Goal: Task Accomplishment & Management: Use online tool/utility

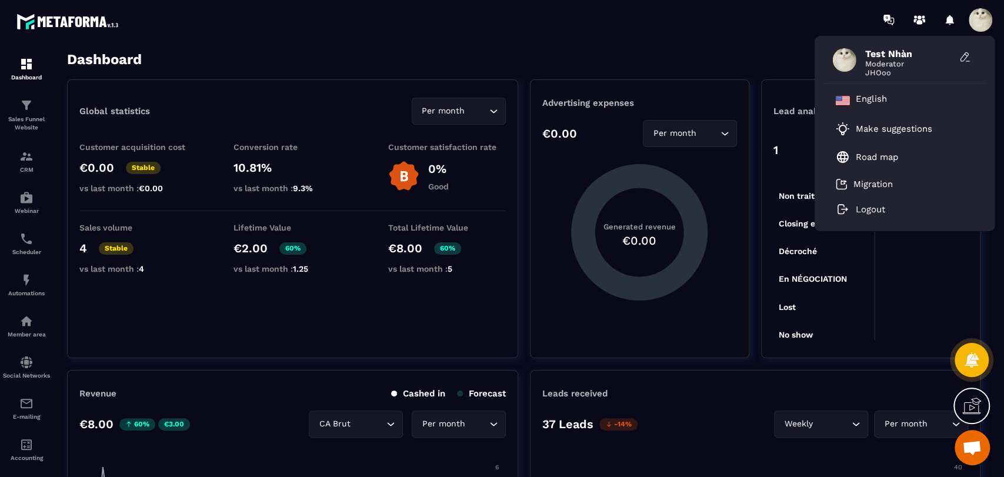
click at [983, 24] on span at bounding box center [980, 20] width 24 height 24
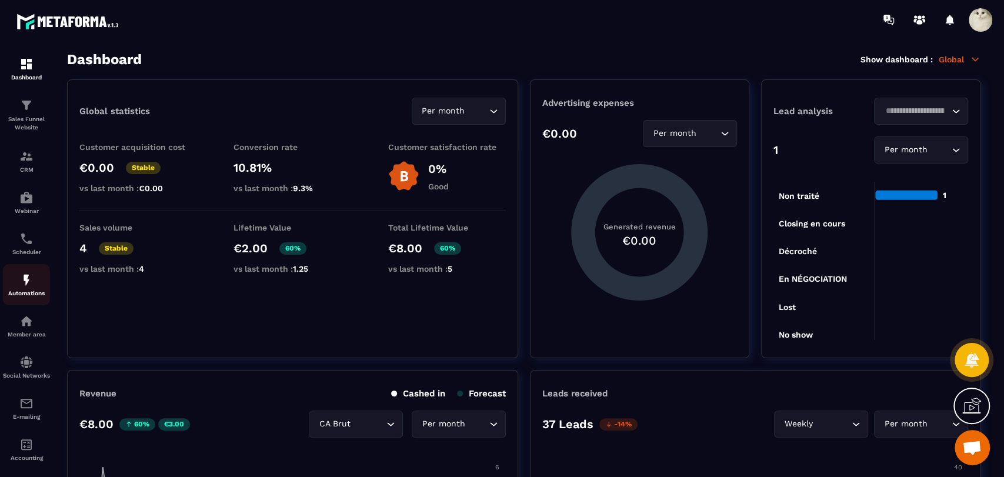
click at [18, 289] on div "Automations" at bounding box center [26, 285] width 47 height 24
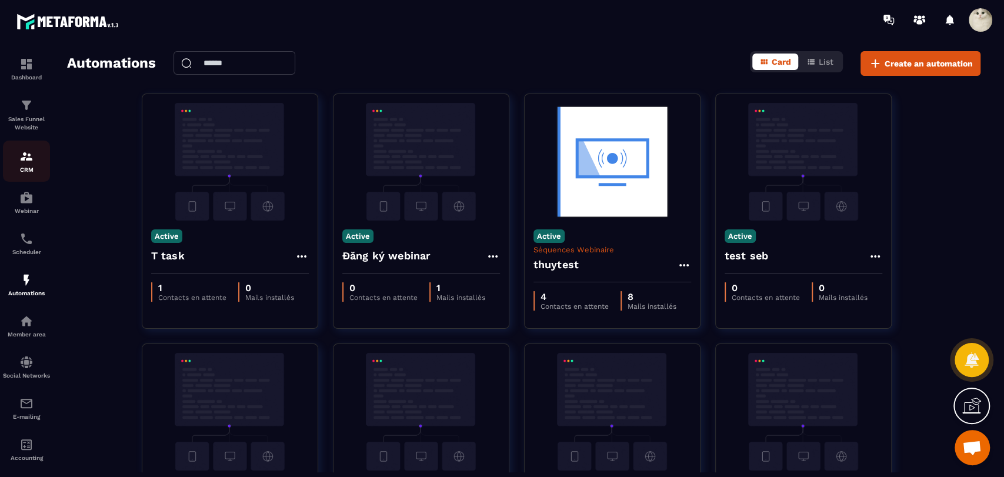
click at [32, 168] on p "CRM" at bounding box center [26, 169] width 47 height 6
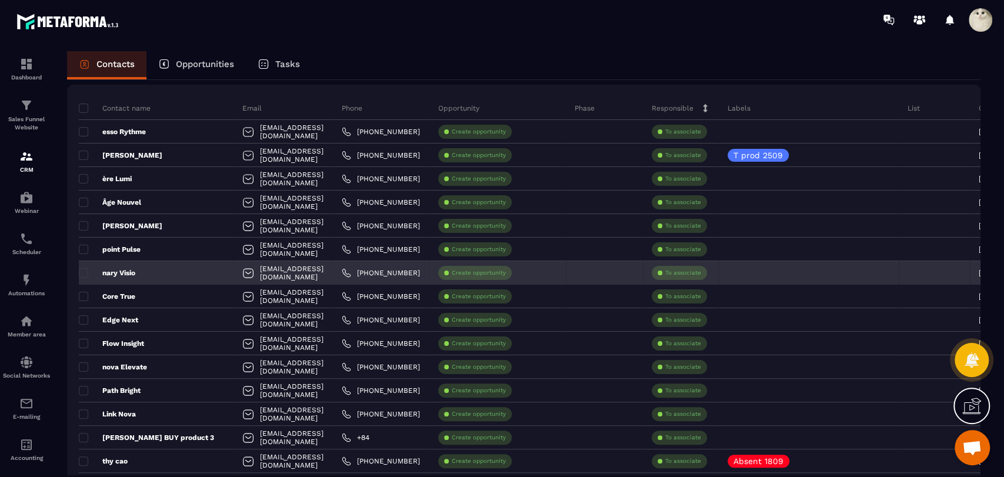
scroll to position [58, 0]
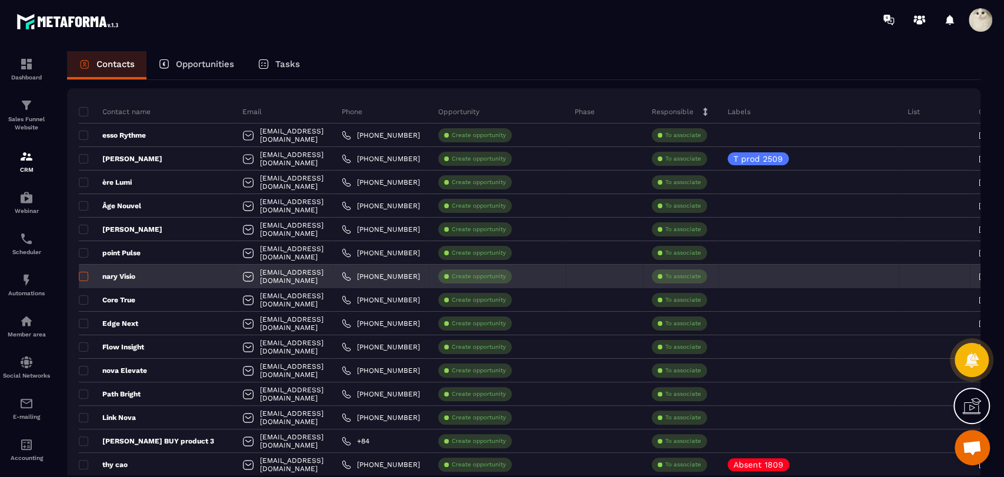
click at [84, 279] on span at bounding box center [83, 276] width 9 height 9
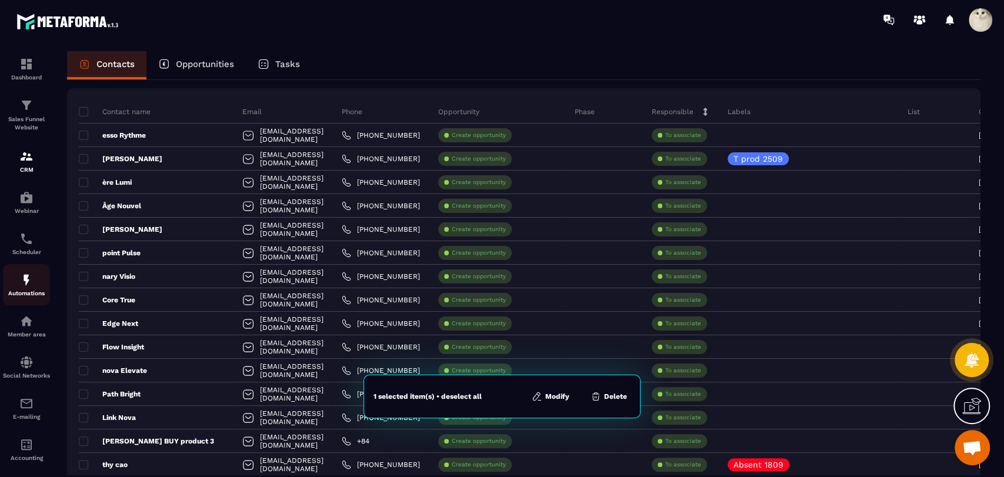
click at [38, 287] on div "Automations" at bounding box center [26, 285] width 47 height 24
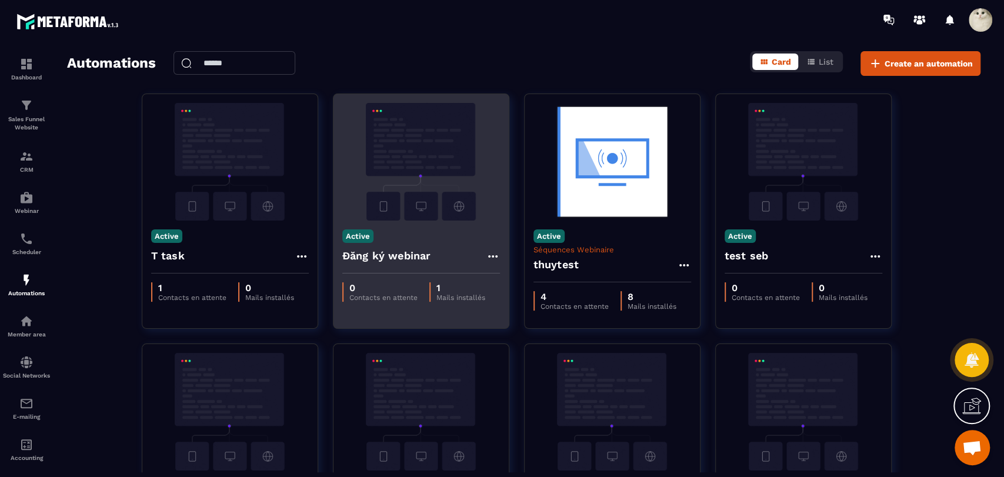
click at [490, 258] on icon at bounding box center [493, 256] width 14 height 14
click at [508, 281] on link "Edit" at bounding box center [520, 283] width 61 height 26
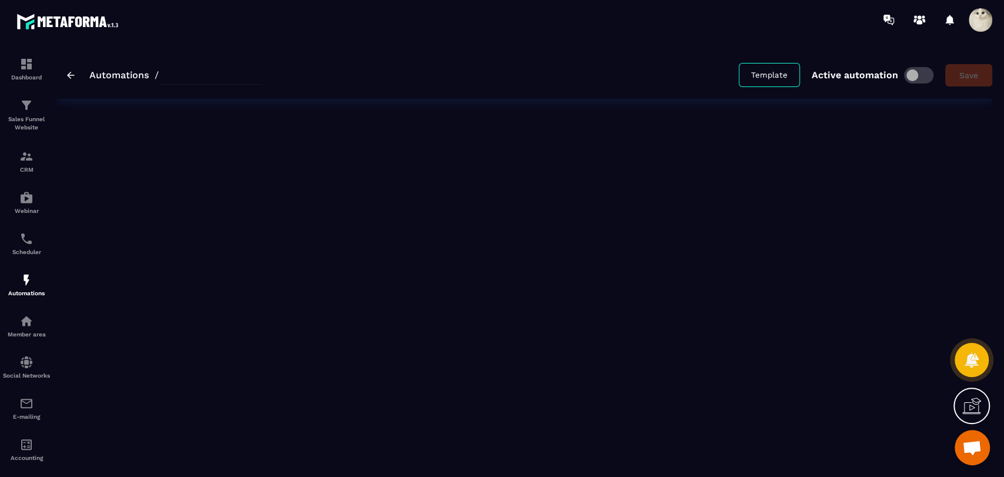
type input "**********"
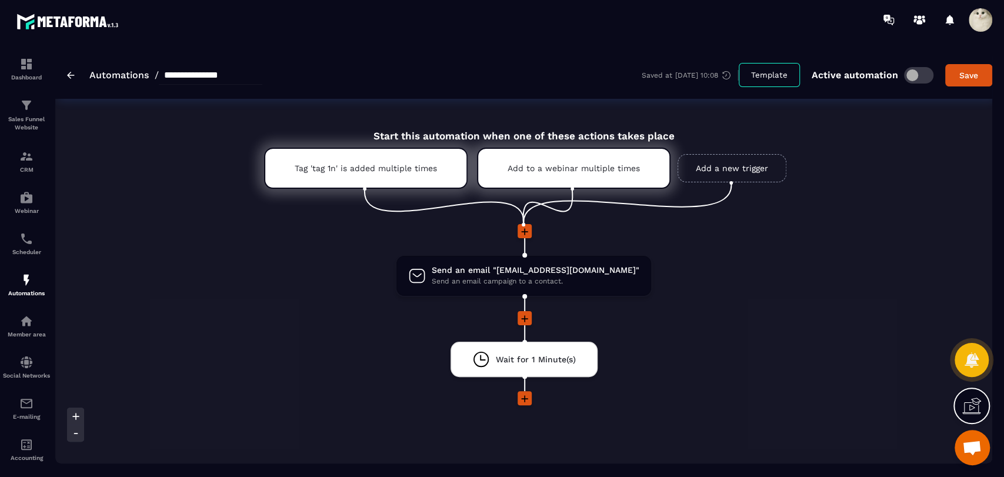
click at [918, 71] on span at bounding box center [918, 75] width 29 height 16
click at [72, 81] on div "**********" at bounding box center [164, 75] width 195 height 19
click at [74, 72] on img at bounding box center [71, 75] width 8 height 7
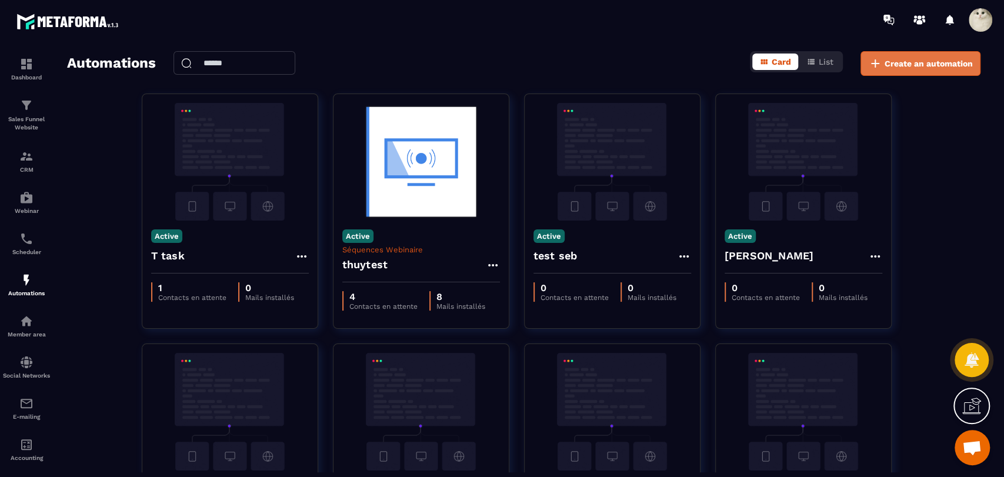
click at [944, 58] on span "Create an automation" at bounding box center [928, 64] width 88 height 12
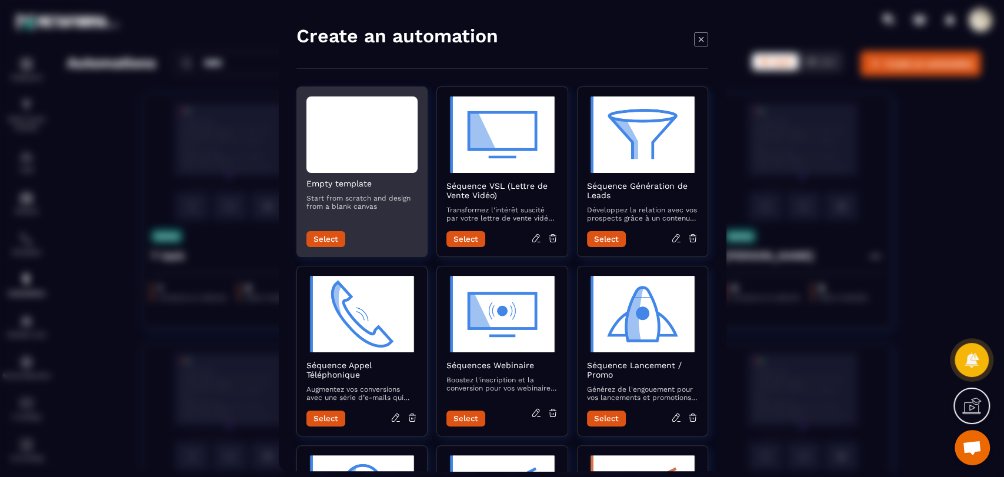
click at [332, 235] on button "Select" at bounding box center [325, 239] width 39 height 16
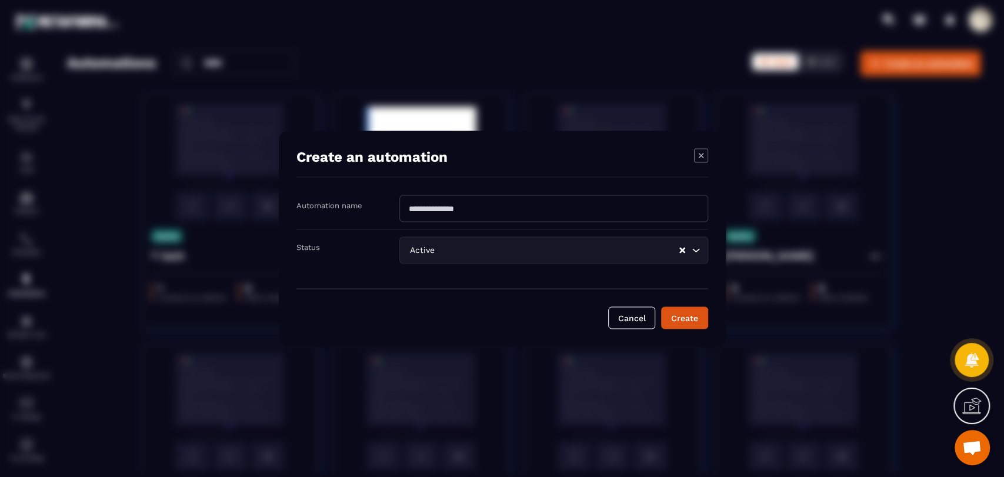
click at [417, 208] on input "Modal window" at bounding box center [553, 208] width 309 height 27
type input "*********"
click at [684, 326] on button "Create" at bounding box center [684, 317] width 47 height 22
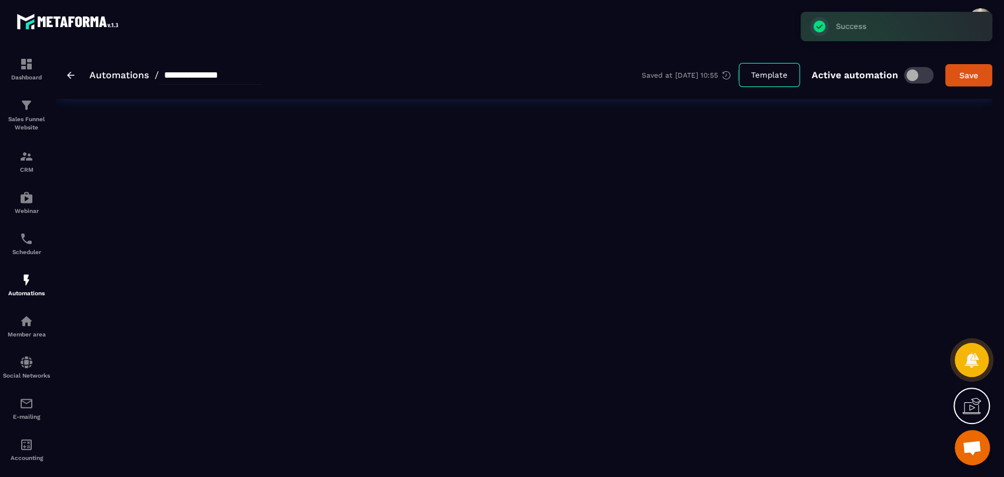
type input "*********"
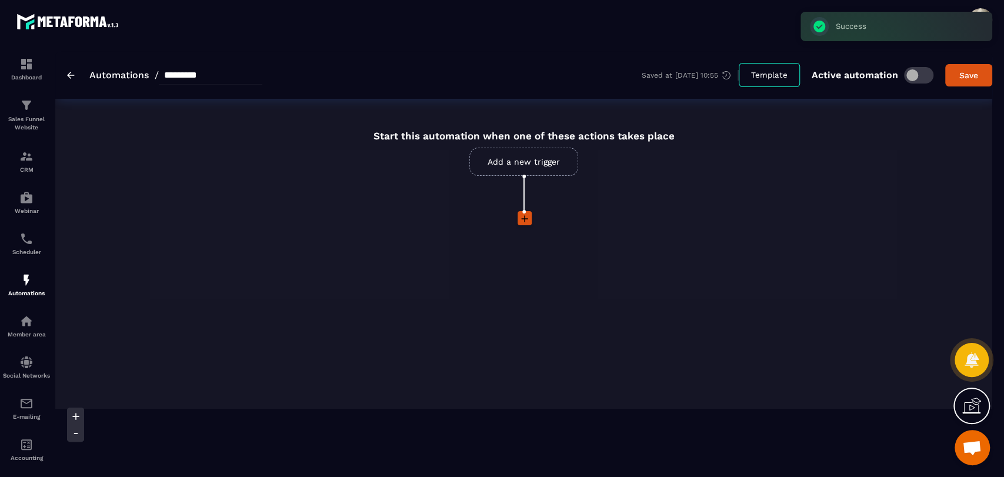
click at [542, 163] on link "Add a new trigger" at bounding box center [523, 162] width 109 height 28
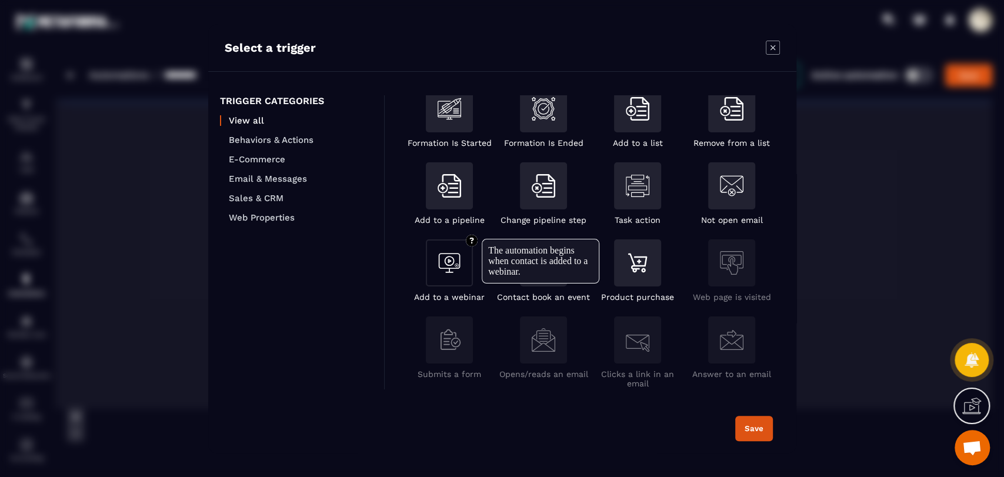
scroll to position [108, 0]
click at [458, 269] on img "Modal window" at bounding box center [449, 263] width 24 height 24
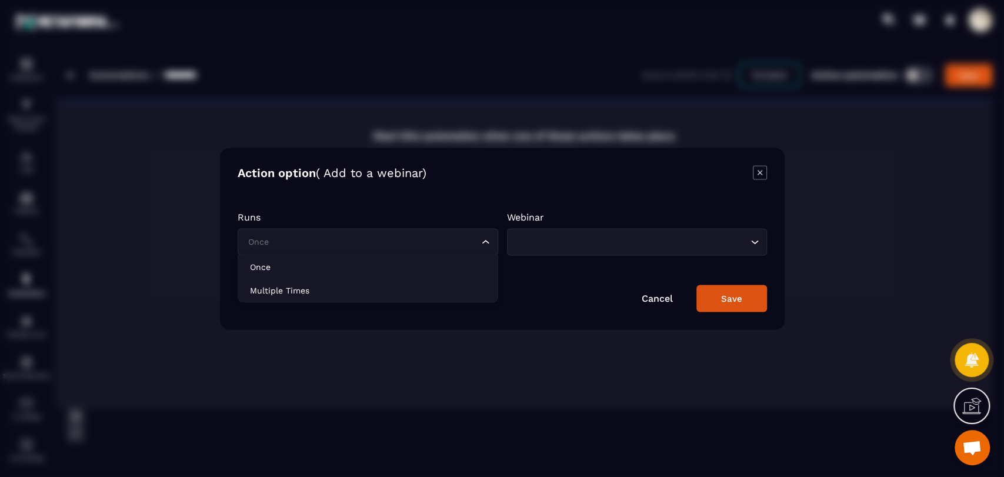
click at [435, 242] on input "Search for option" at bounding box center [361, 241] width 233 height 13
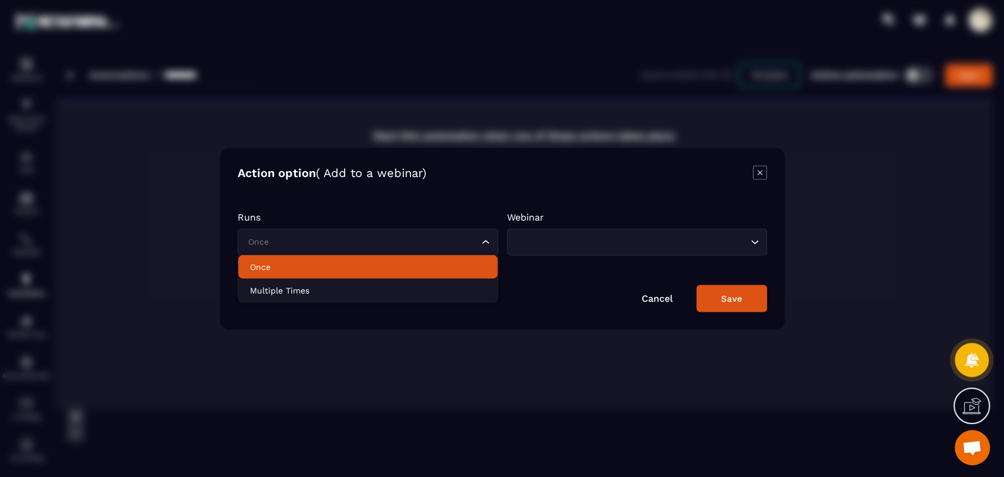
click at [411, 276] on li "Once" at bounding box center [367, 267] width 259 height 24
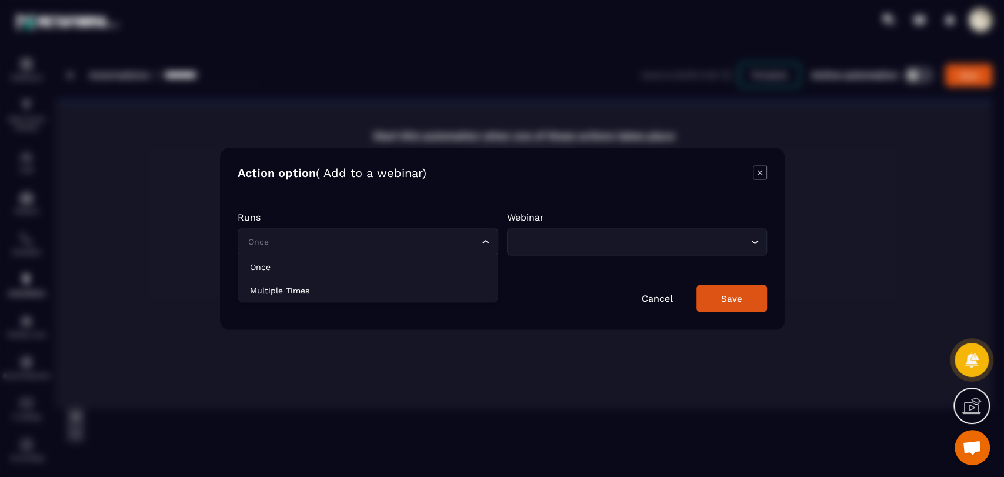
click at [423, 238] on input "Search for option" at bounding box center [361, 241] width 233 height 13
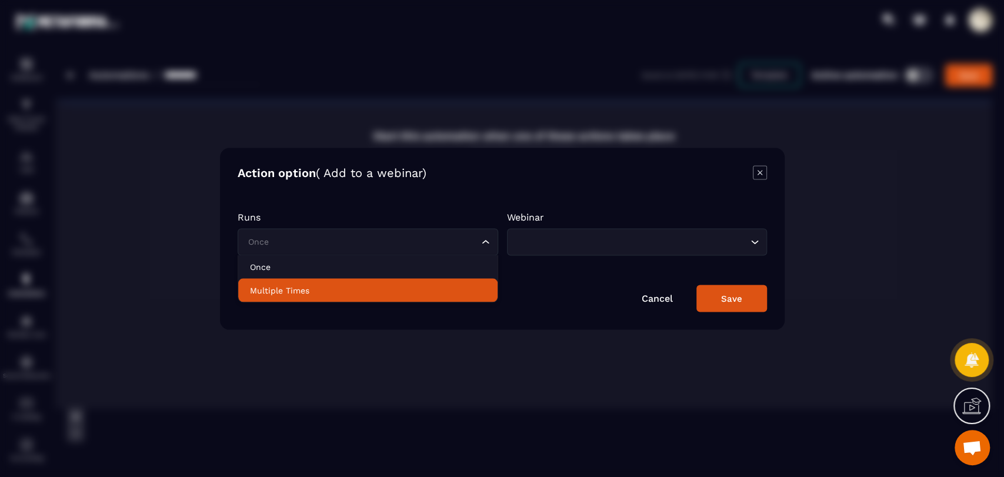
click at [400, 298] on li "Multiple Times" at bounding box center [367, 290] width 259 height 24
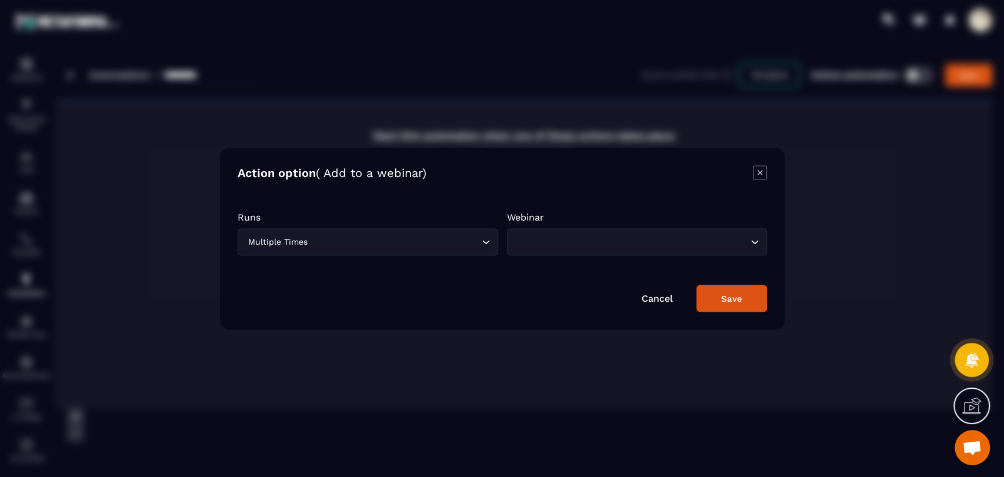
click at [588, 242] on input "Search for option" at bounding box center [630, 241] width 233 height 13
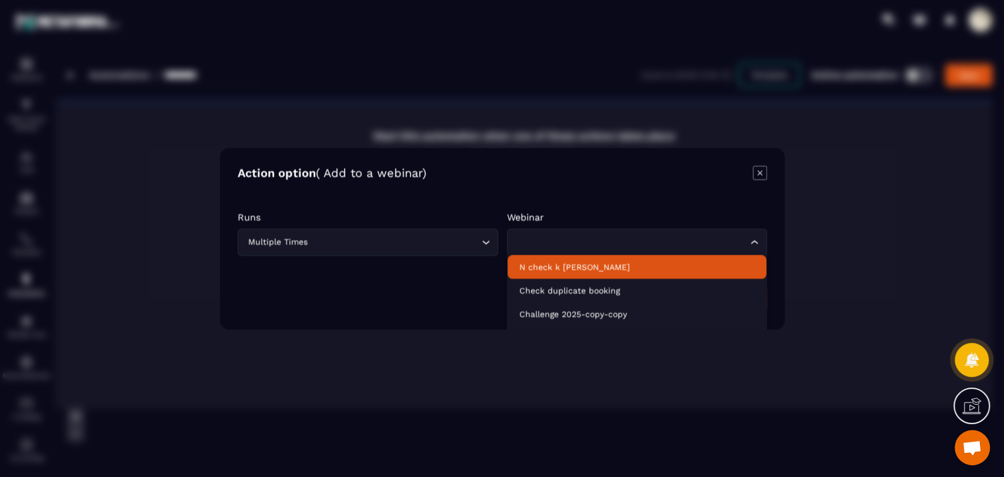
click at [589, 271] on p "N check k [PERSON_NAME]" at bounding box center [637, 266] width 236 height 12
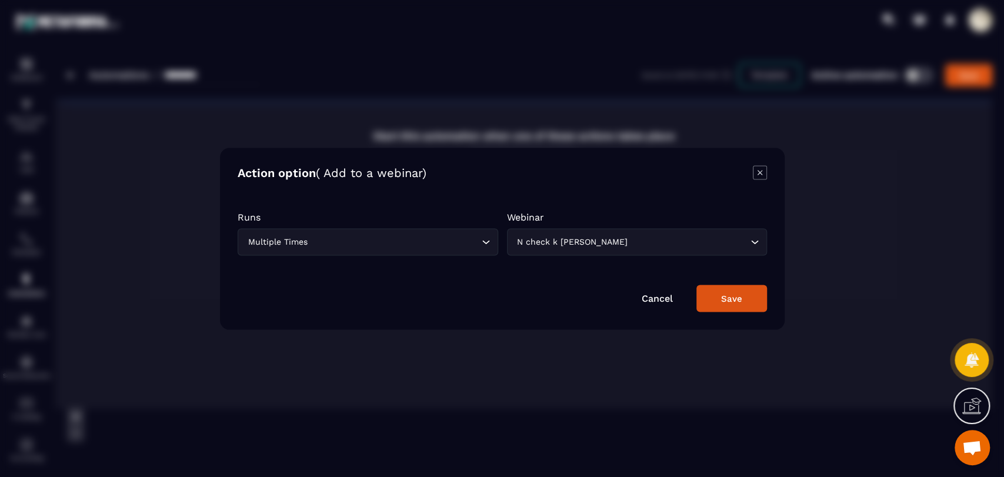
click at [716, 296] on button "Save" at bounding box center [731, 298] width 71 height 27
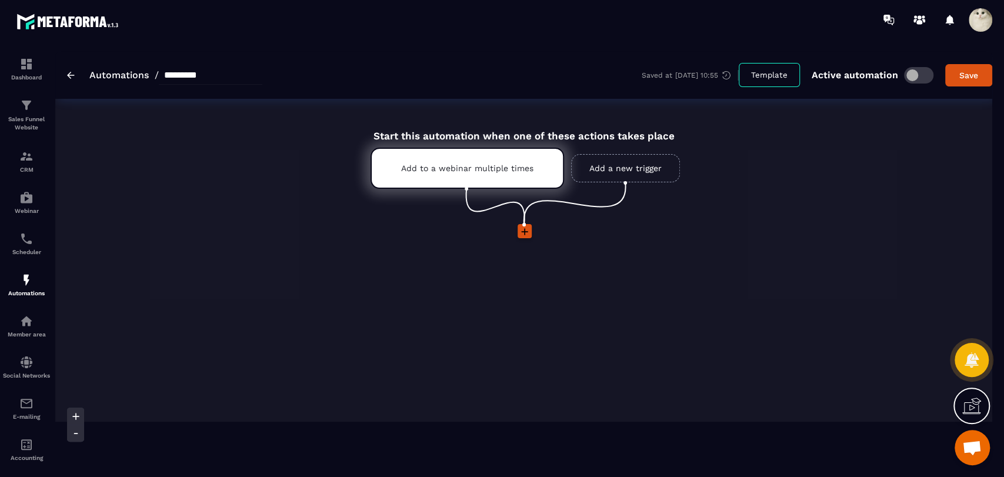
click at [611, 172] on link "Add a new trigger" at bounding box center [625, 168] width 109 height 28
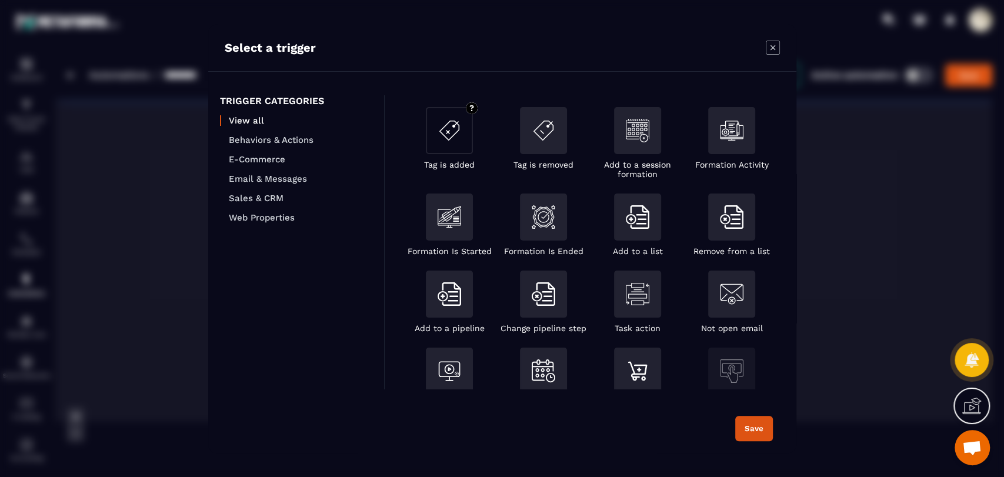
click at [440, 148] on div "Modal window" at bounding box center [449, 130] width 47 height 47
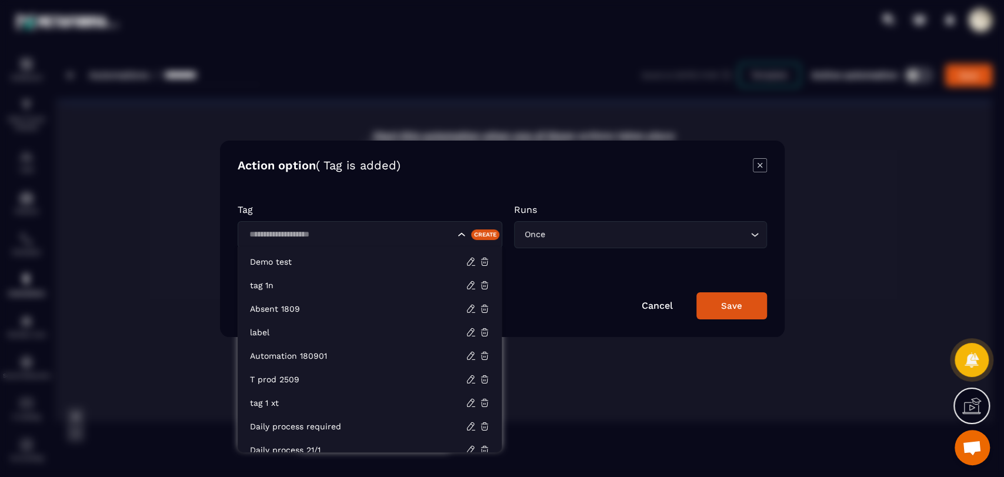
click at [415, 240] on input "Search for option" at bounding box center [349, 234] width 209 height 13
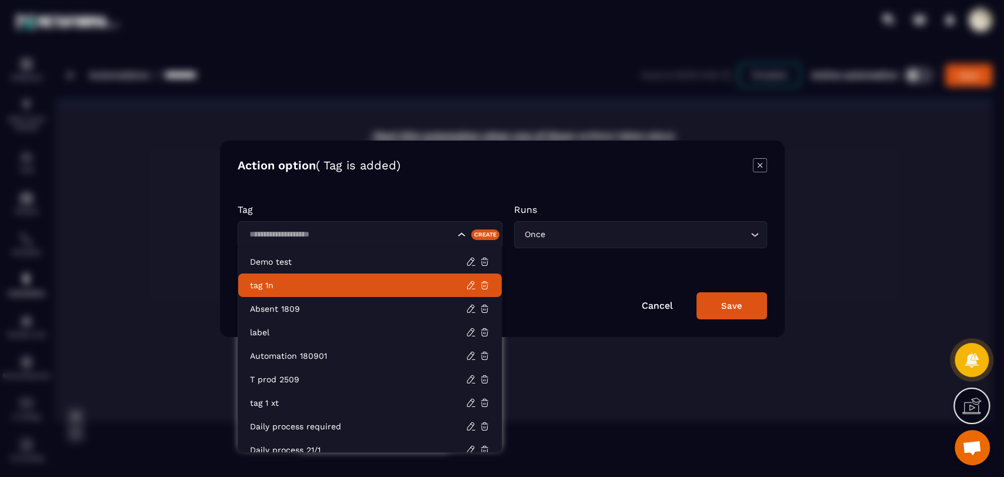
click at [392, 288] on p "tag 1n" at bounding box center [358, 285] width 216 height 12
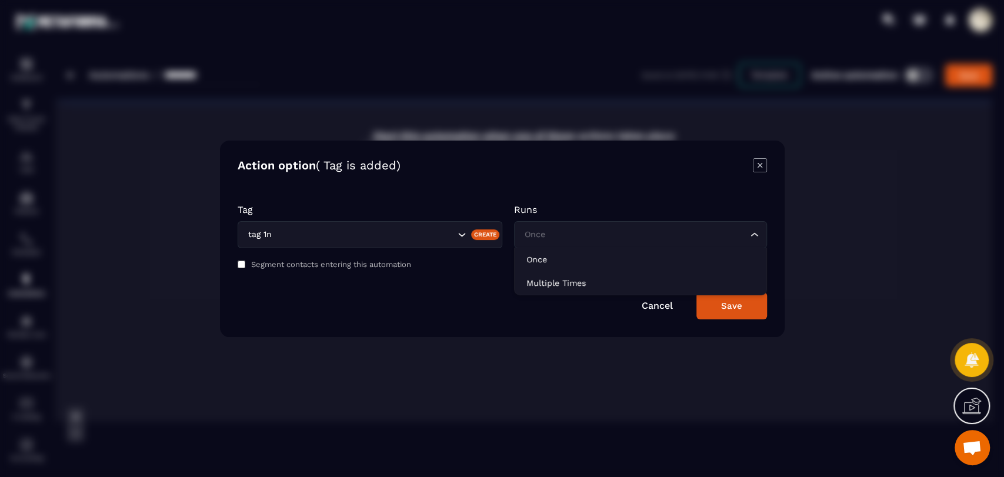
click at [587, 229] on input "Search for option" at bounding box center [635, 234] width 226 height 13
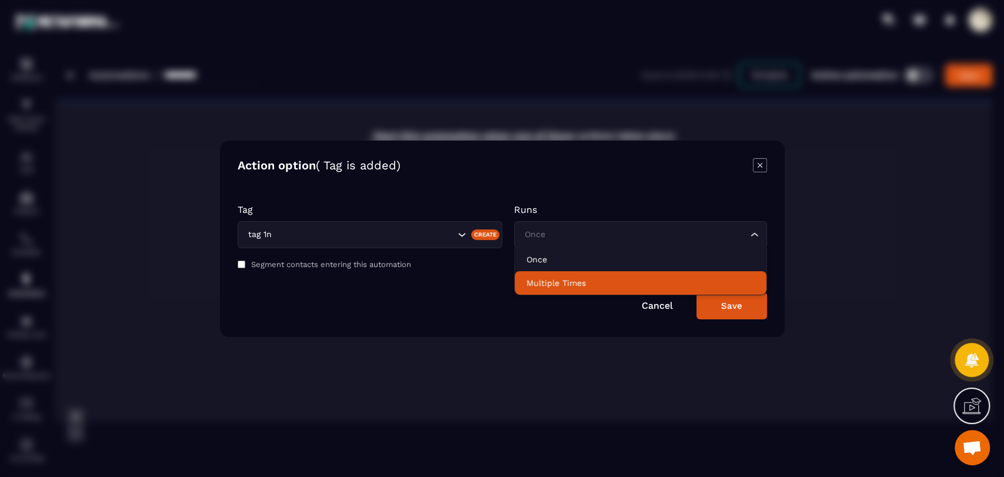
click at [580, 278] on p "Multiple Times" at bounding box center [640, 283] width 228 height 12
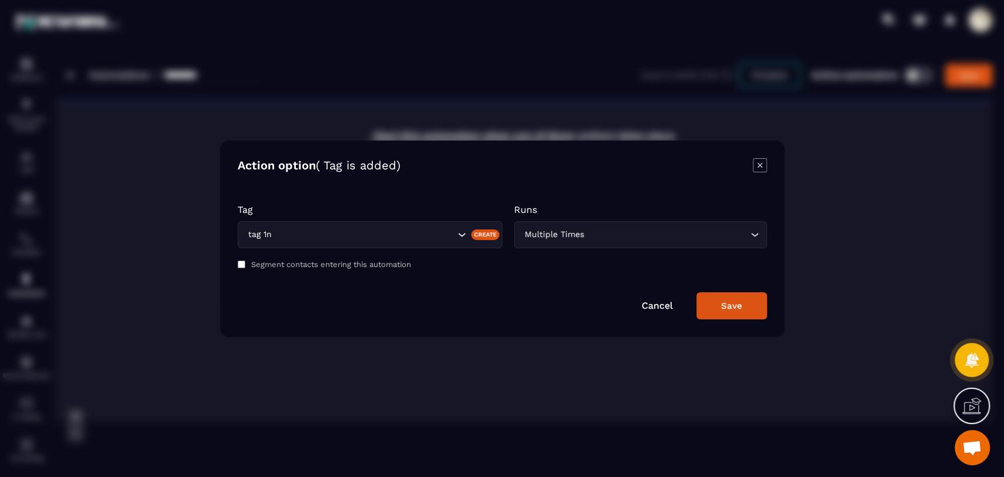
click at [736, 304] on div "Save" at bounding box center [731, 305] width 21 height 11
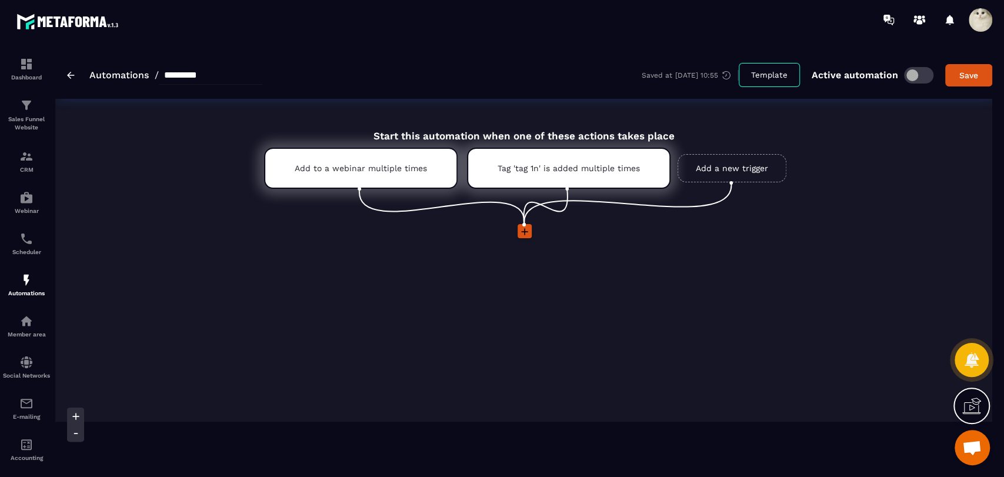
click at [522, 234] on icon at bounding box center [525, 232] width 12 height 12
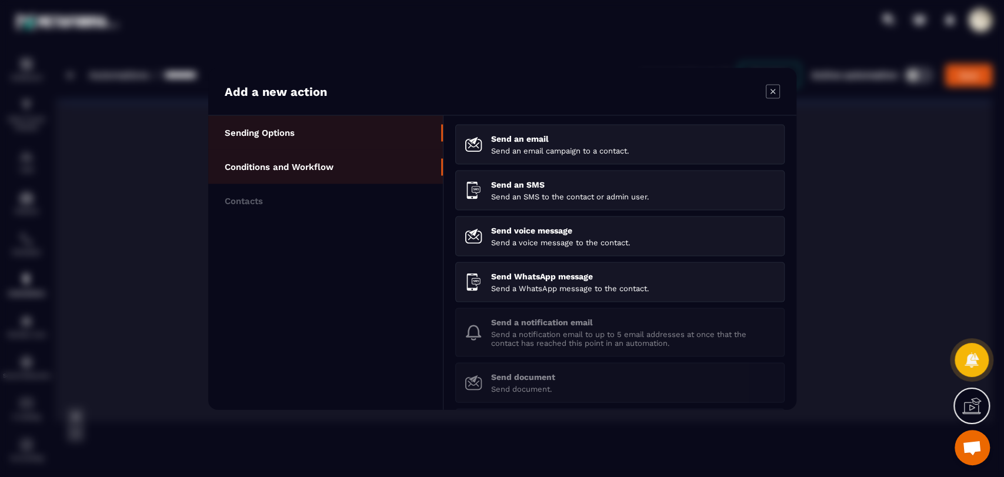
click at [387, 173] on li "Conditions and Workflow" at bounding box center [325, 166] width 235 height 34
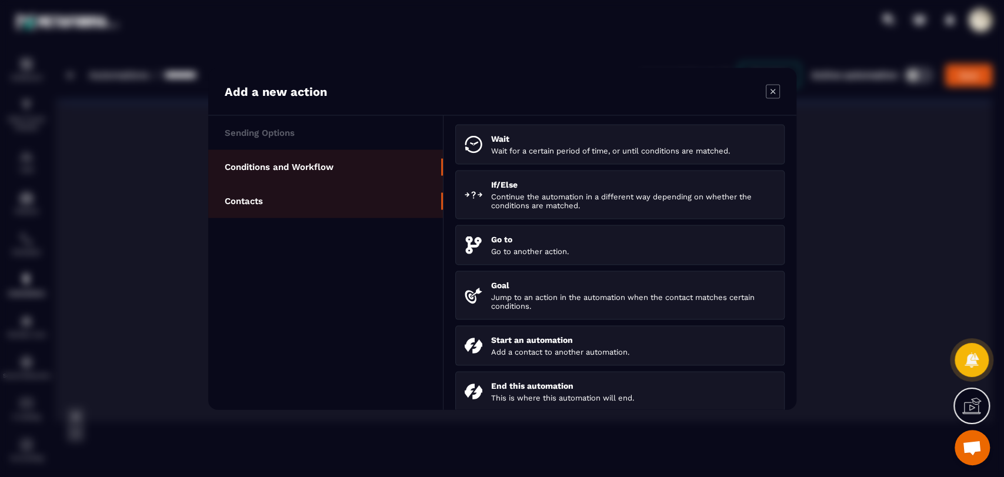
click at [383, 192] on li "Contacts" at bounding box center [325, 200] width 235 height 34
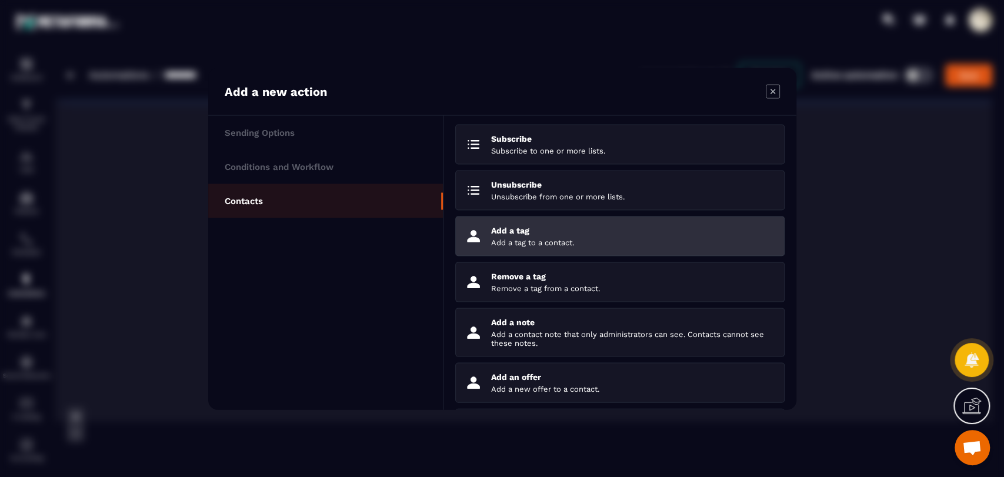
click at [539, 232] on p "Add a tag" at bounding box center [633, 229] width 284 height 9
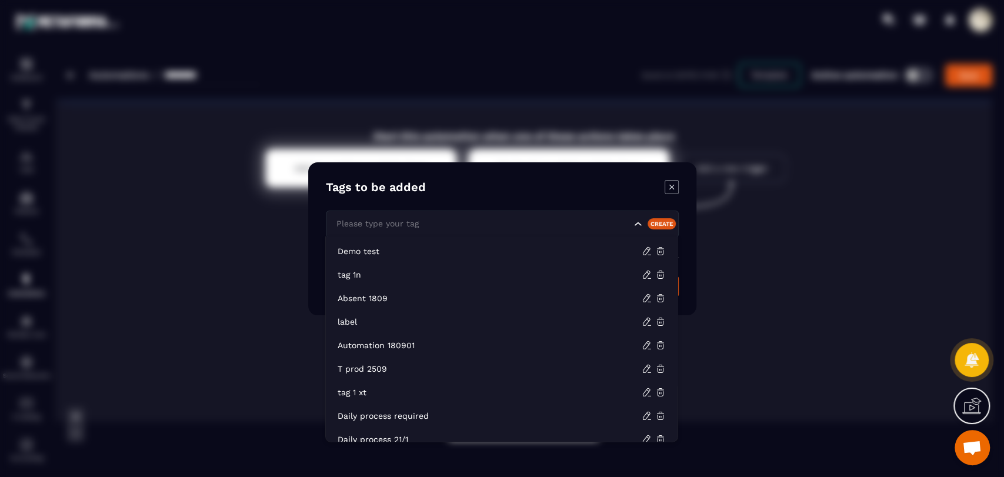
click at [465, 224] on input "Search for option" at bounding box center [482, 223] width 298 height 13
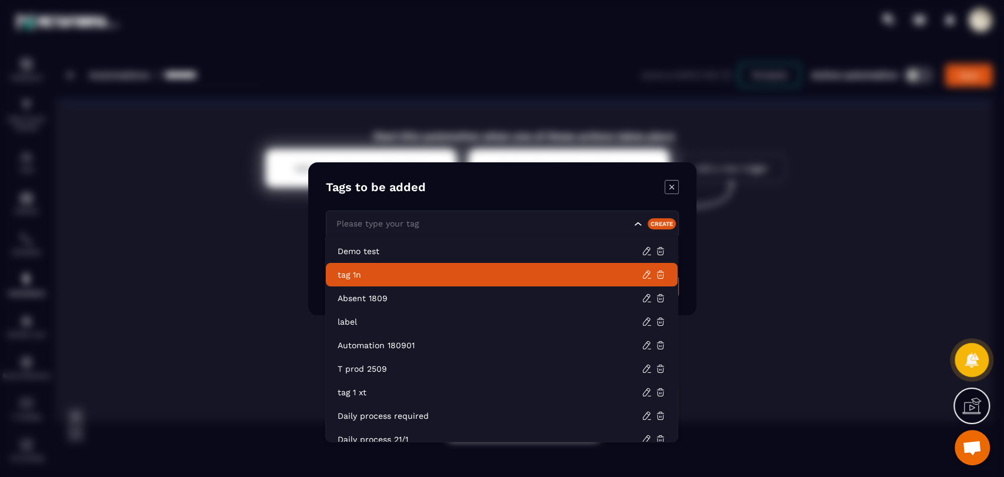
click at [470, 270] on p "tag 1n" at bounding box center [490, 275] width 304 height 12
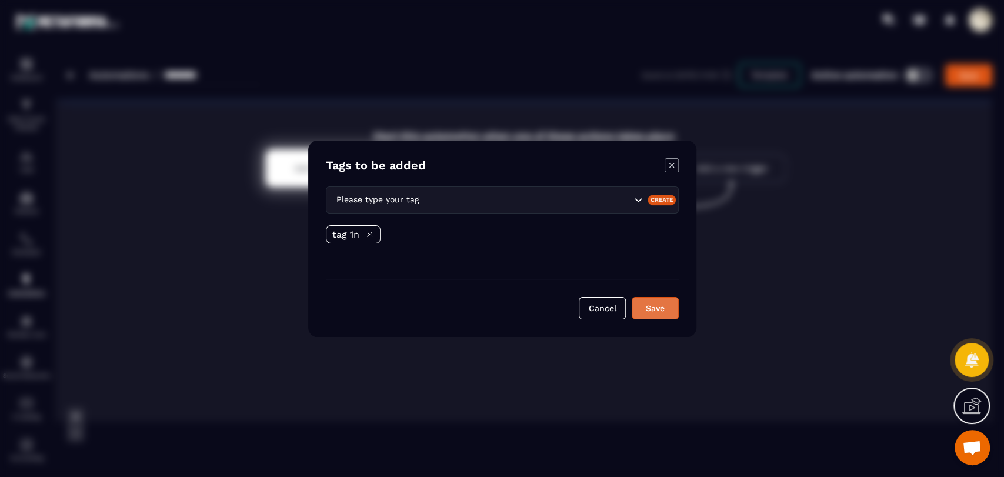
click at [654, 304] on button "Save" at bounding box center [654, 308] width 47 height 22
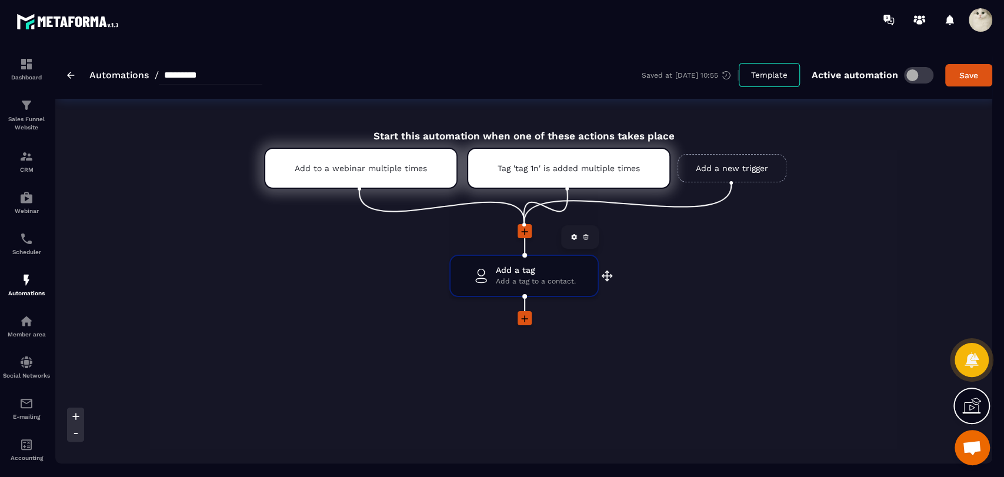
click at [556, 290] on div "Add a tag Add a tag to a contact. drag-arrow" at bounding box center [523, 276] width 147 height 40
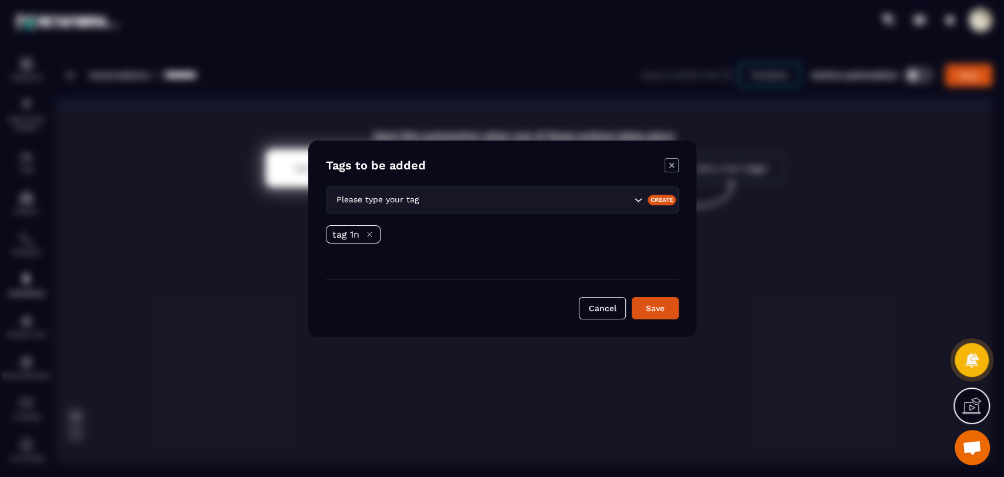
click at [452, 205] on input "Search for option" at bounding box center [526, 199] width 210 height 13
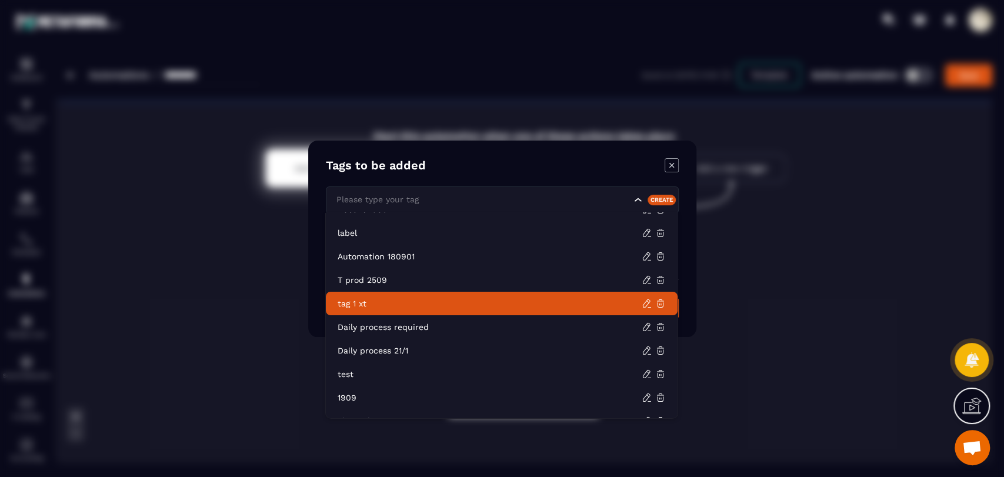
scroll to position [196, 0]
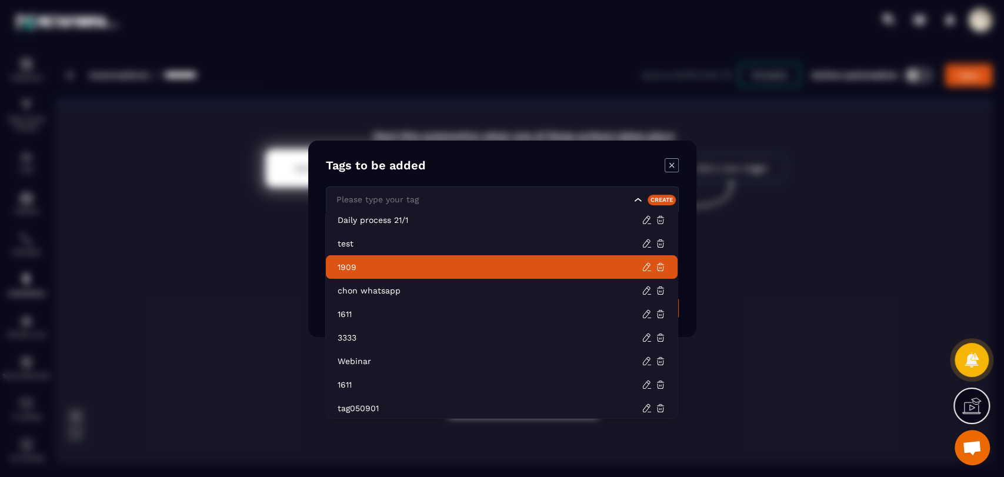
click at [482, 277] on li "1909" at bounding box center [502, 267] width 352 height 24
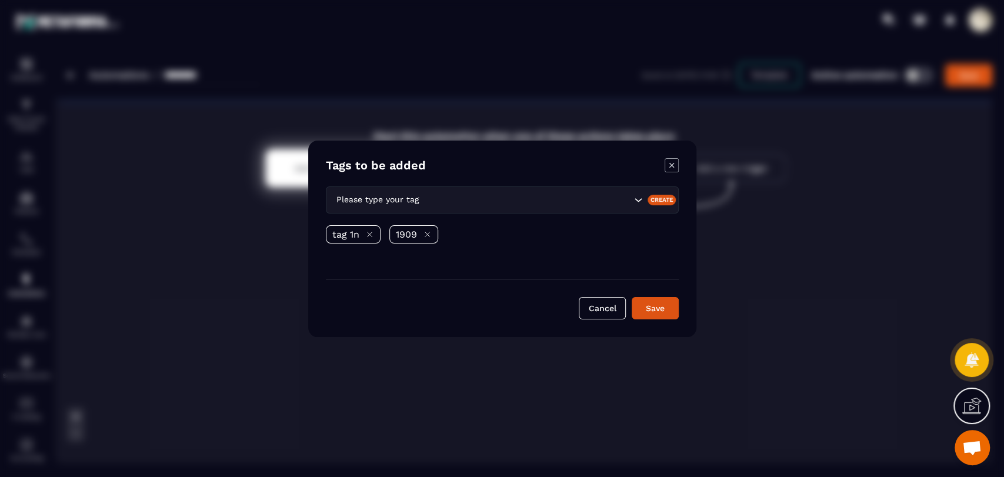
click at [367, 230] on icon "Modal window" at bounding box center [369, 234] width 9 height 9
click at [638, 305] on button "Save" at bounding box center [654, 308] width 47 height 22
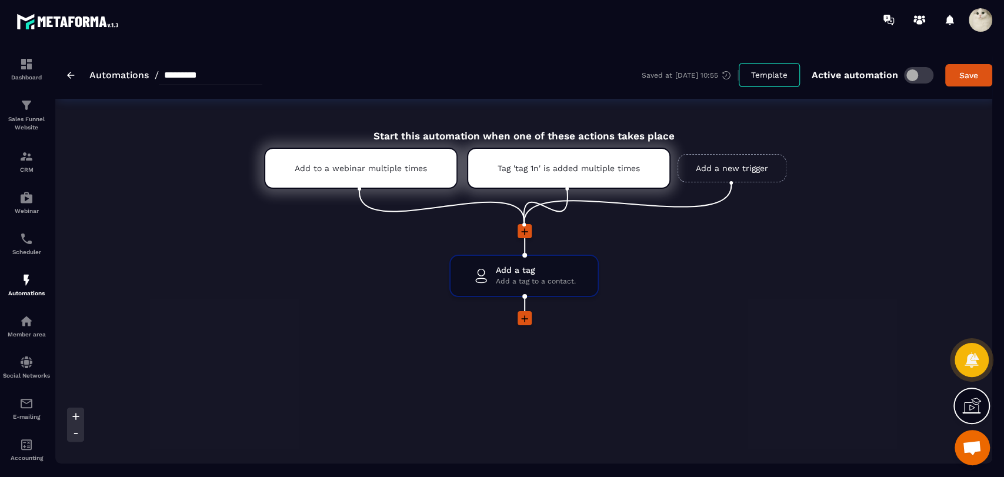
click at [524, 320] on icon at bounding box center [524, 318] width 7 height 7
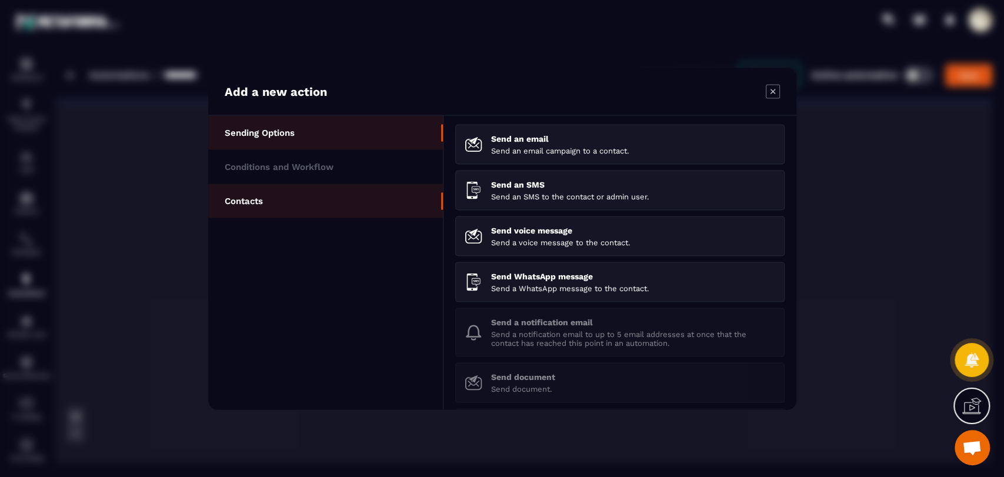
click at [318, 203] on li "Contacts" at bounding box center [325, 200] width 235 height 34
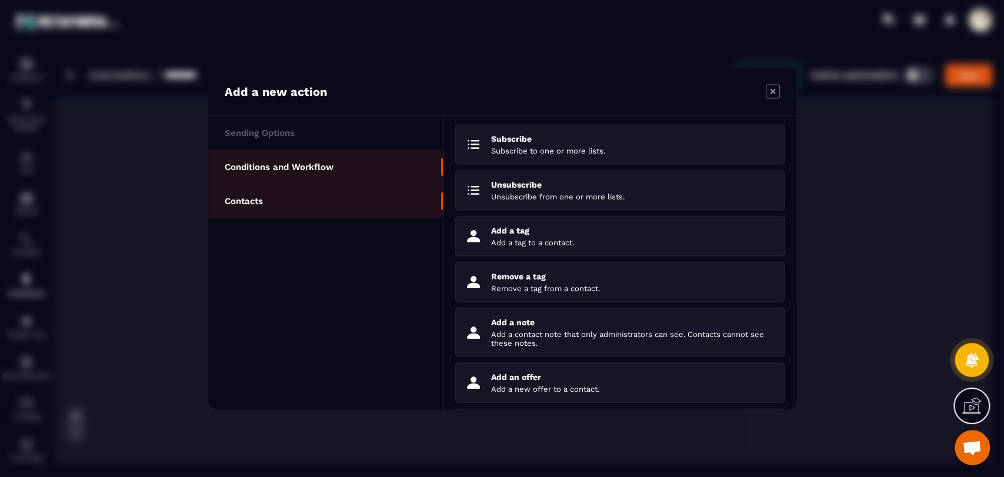
click at [354, 182] on li "Conditions and Workflow" at bounding box center [325, 166] width 235 height 34
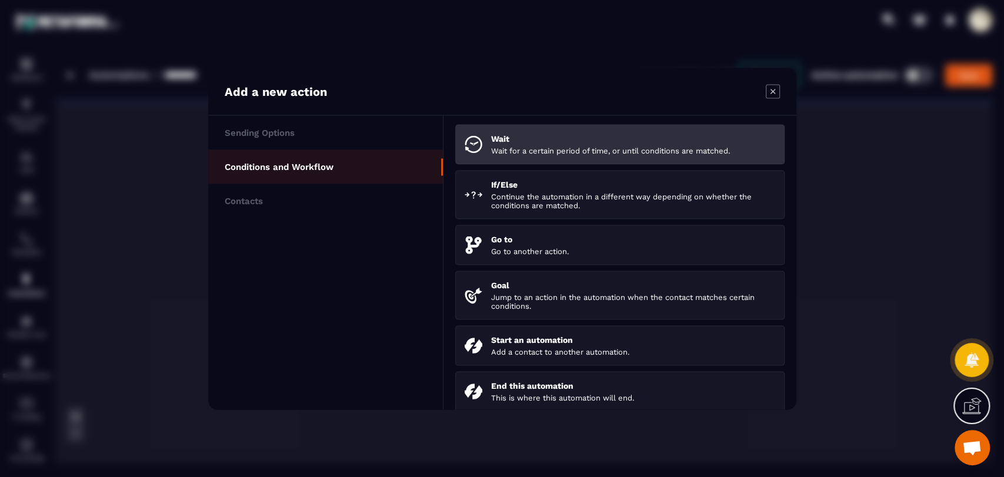
click at [502, 149] on p "Wait for a certain period of time, or until conditions are matched." at bounding box center [633, 150] width 284 height 9
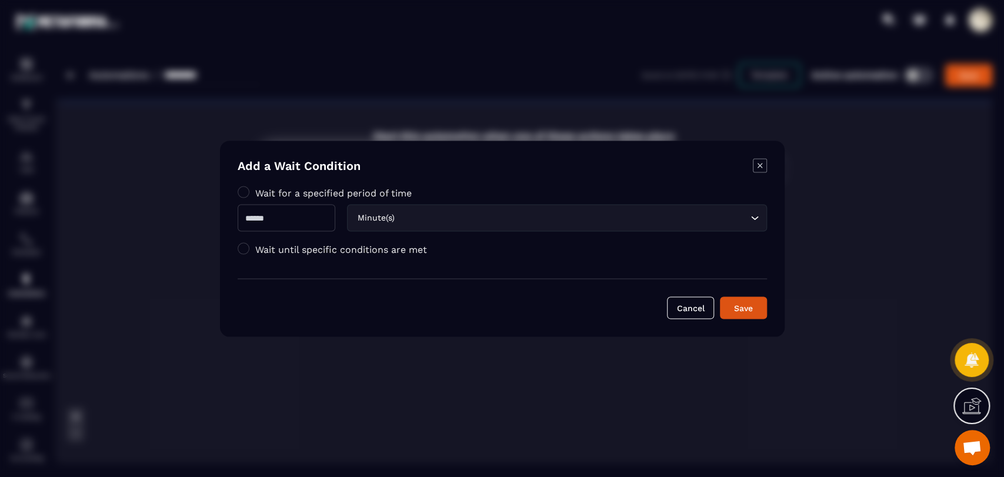
click at [335, 215] on input "Modal window" at bounding box center [287, 217] width 98 height 27
type input "*"
click at [758, 315] on button "Save" at bounding box center [743, 307] width 47 height 22
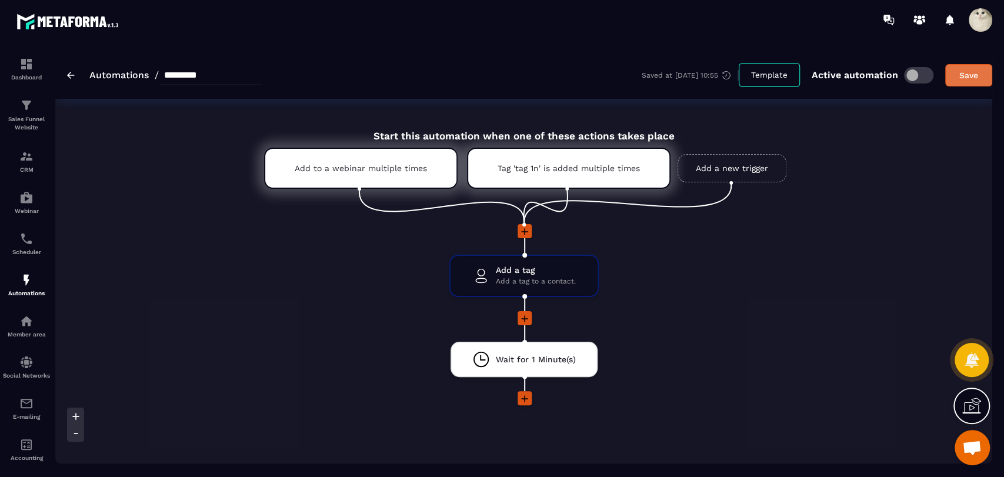
click at [960, 76] on div "Save" at bounding box center [969, 75] width 32 height 12
click at [27, 158] on img at bounding box center [26, 156] width 14 height 14
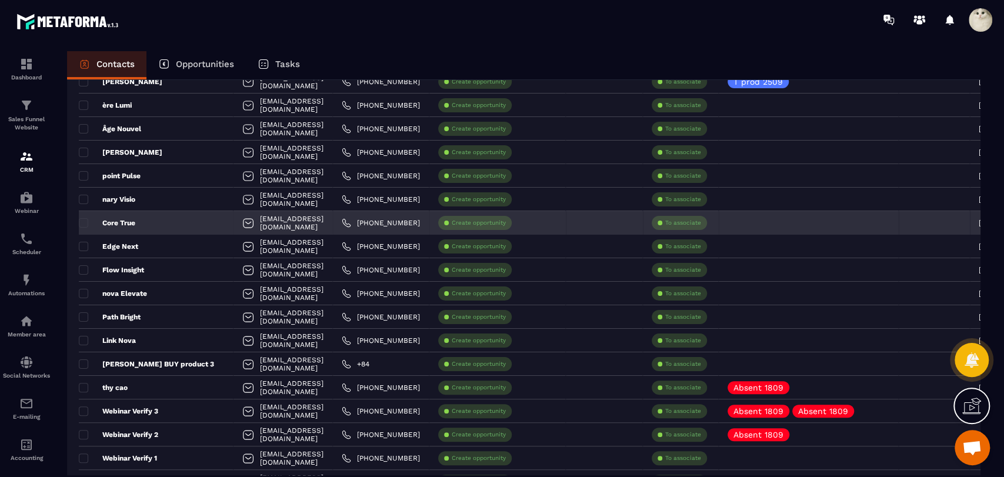
scroll to position [133, 0]
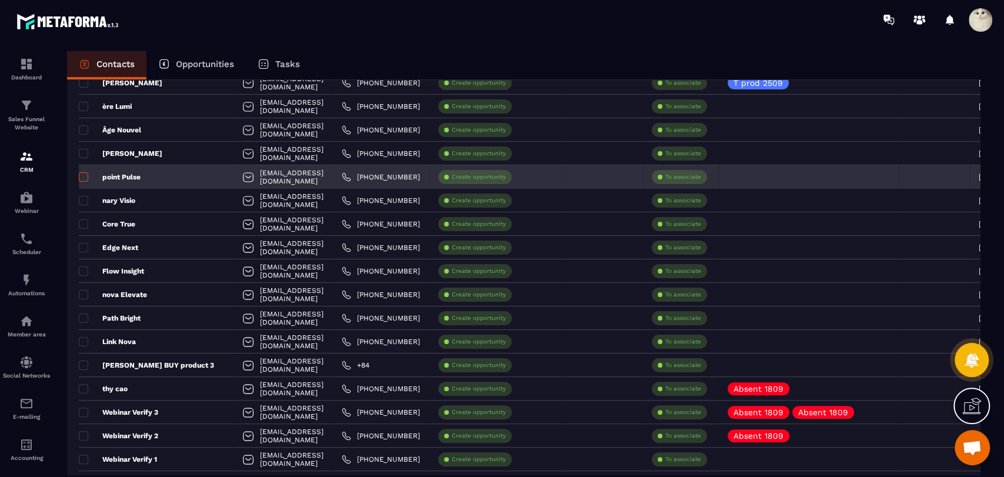
click at [81, 175] on span at bounding box center [83, 176] width 9 height 9
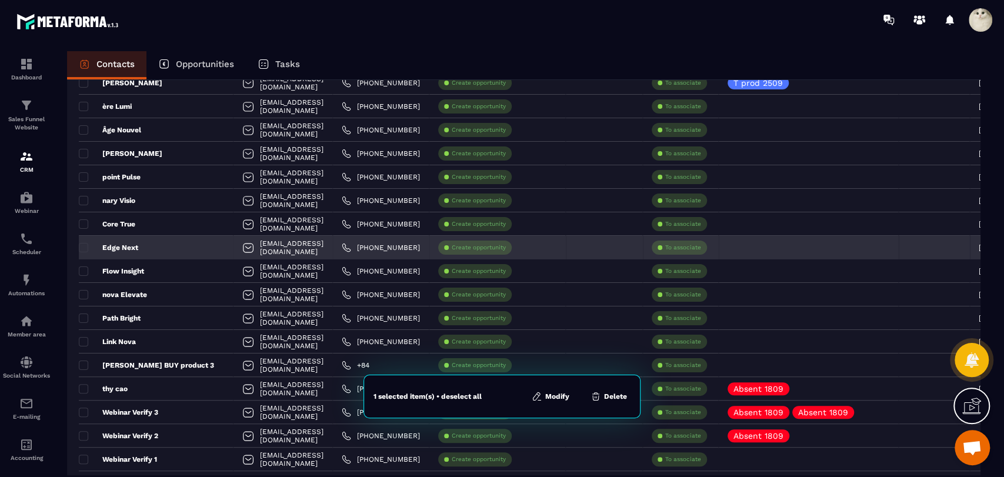
scroll to position [133, 0]
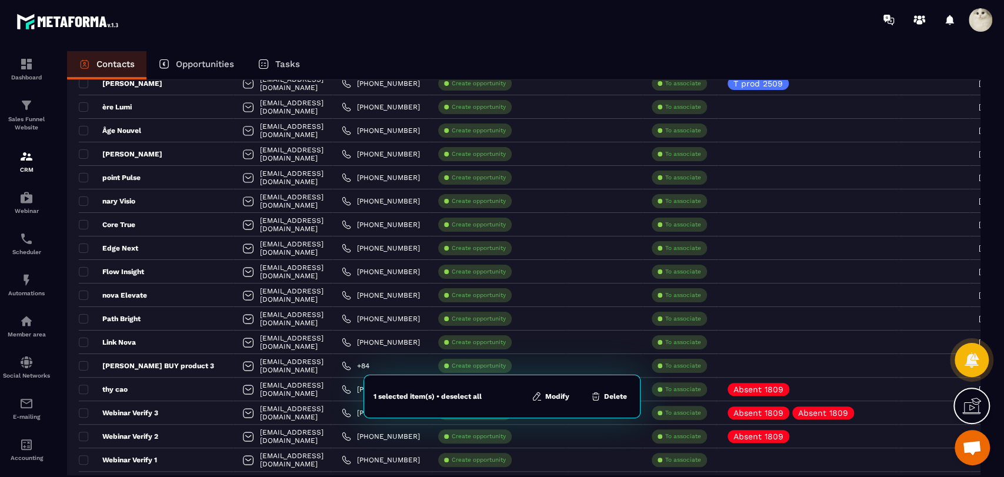
click at [542, 393] on icon at bounding box center [537, 396] width 11 height 11
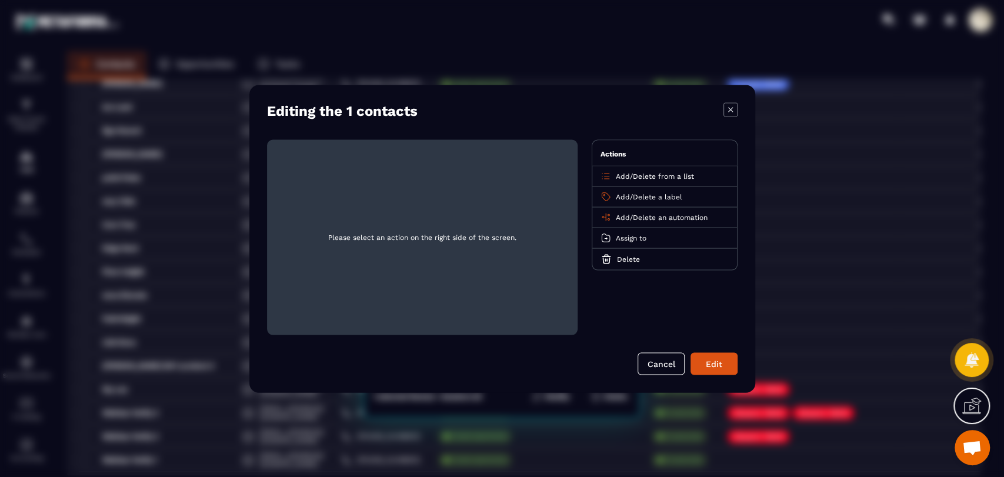
click at [623, 198] on span "Add" at bounding box center [623, 196] width 14 height 8
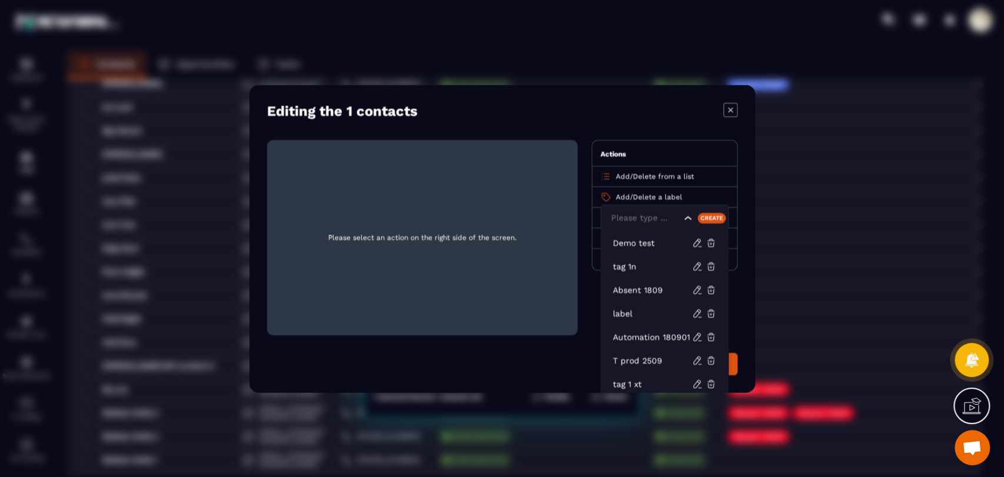
click at [674, 146] on div "Actions" at bounding box center [664, 153] width 145 height 26
click at [579, 241] on div "Please select an action on the right side of the screen. Actions Add / Delete f…" at bounding box center [502, 236] width 470 height 195
click at [583, 276] on div "Please select an action on the right side of the screen. Actions Add / Delete f…" at bounding box center [502, 236] width 470 height 195
click at [636, 243] on p "Demo test" at bounding box center [652, 242] width 79 height 12
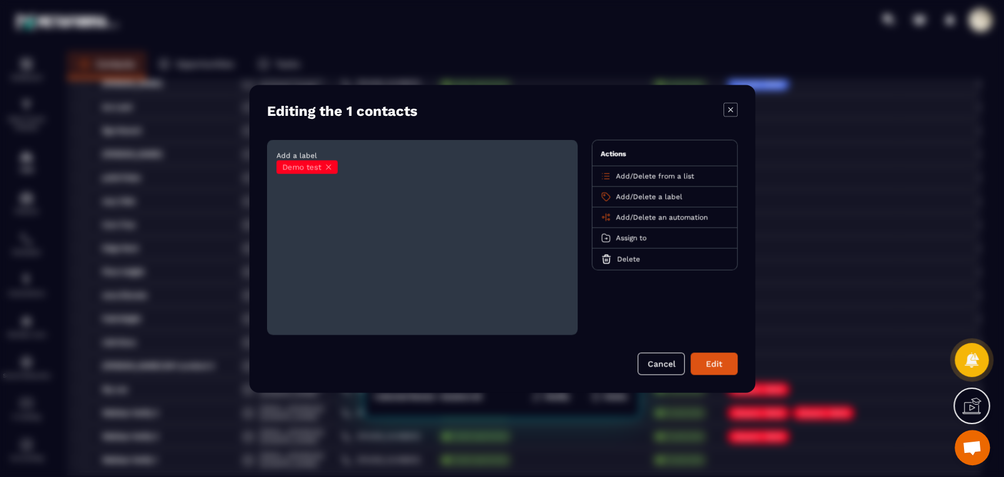
click at [326, 172] on div "Demo test" at bounding box center [306, 167] width 61 height 14
click at [328, 166] on icon "Modal window" at bounding box center [328, 166] width 9 height 9
click at [615, 218] on div "Add / Delete an automation" at bounding box center [664, 217] width 145 height 21
click at [619, 216] on span "Add" at bounding box center [623, 217] width 14 height 8
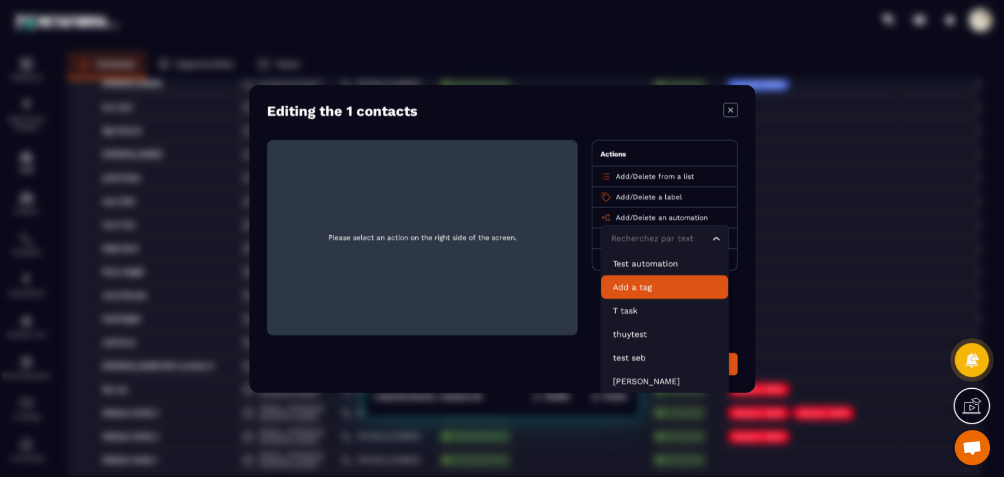
click at [644, 285] on p "Add a tag" at bounding box center [664, 286] width 103 height 12
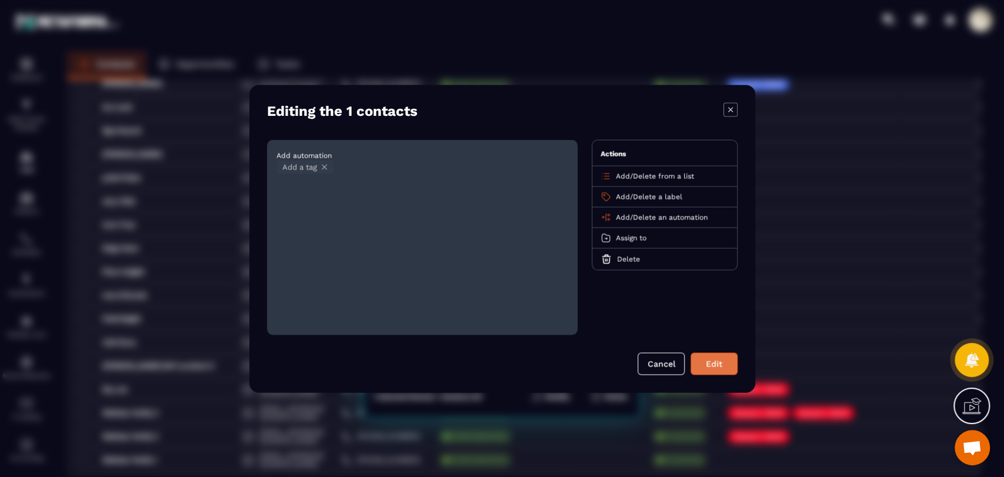
click at [701, 362] on button "Edit" at bounding box center [713, 363] width 47 height 22
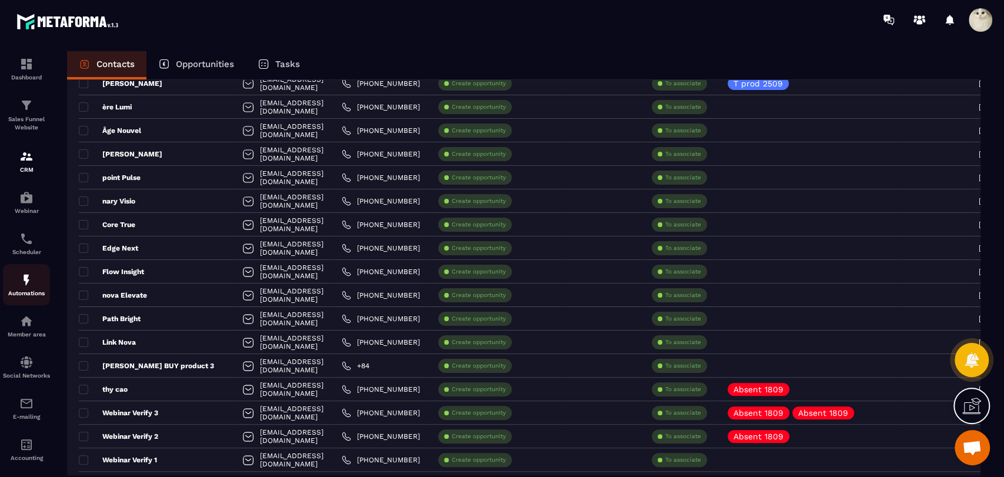
click at [32, 298] on link "Automations" at bounding box center [26, 284] width 47 height 41
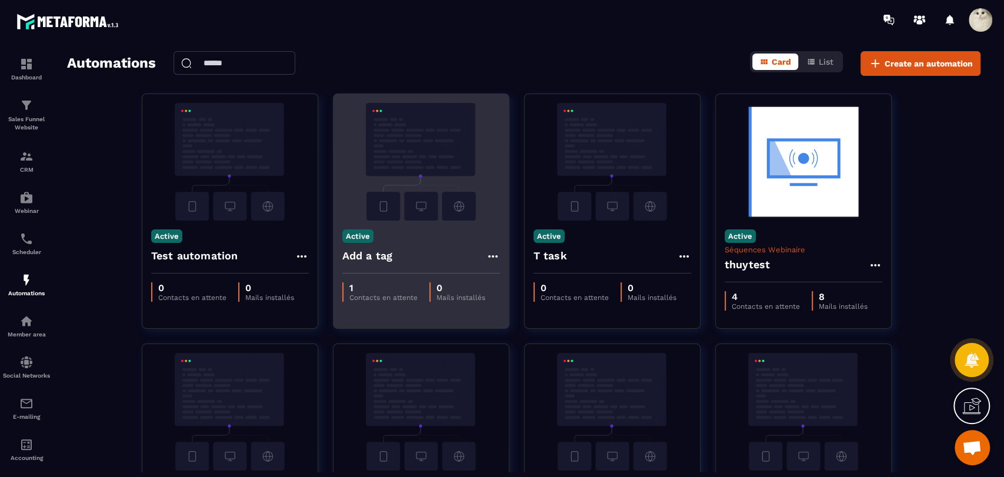
click at [491, 253] on icon at bounding box center [493, 256] width 14 height 14
click at [517, 280] on link "Edit" at bounding box center [520, 283] width 61 height 26
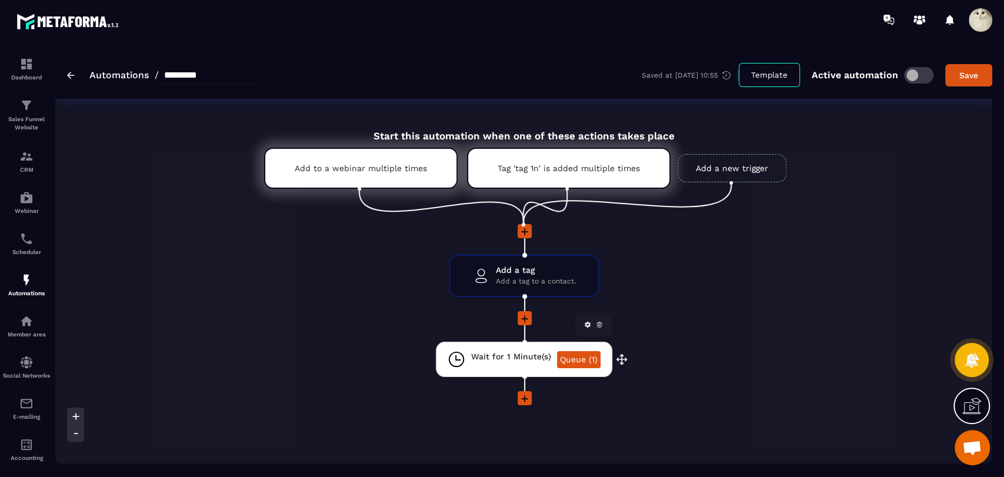
click at [574, 359] on link "Queue (1)" at bounding box center [579, 359] width 44 height 17
